Goal: Task Accomplishment & Management: Use online tool/utility

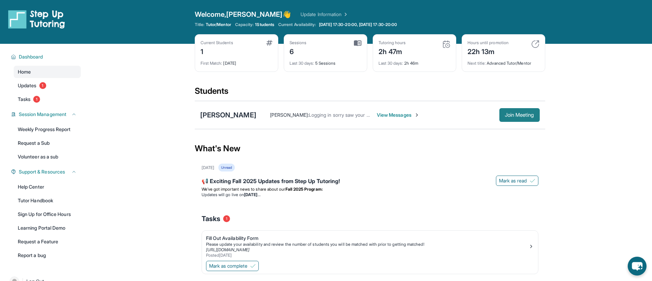
click at [516, 114] on span "Join Meeting" at bounding box center [519, 115] width 29 height 4
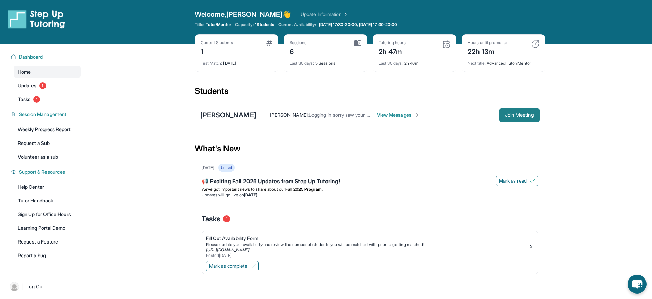
click at [532, 115] on span "Join Meeting" at bounding box center [519, 115] width 29 height 4
click at [511, 113] on span "Join Meeting" at bounding box center [519, 115] width 29 height 4
